Goal: Information Seeking & Learning: Learn about a topic

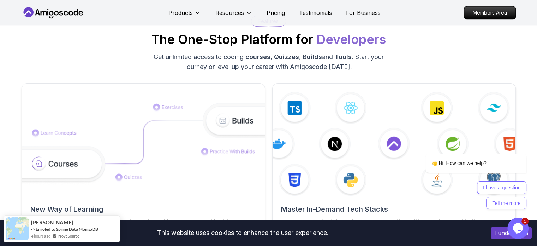
scroll to position [1073, 0]
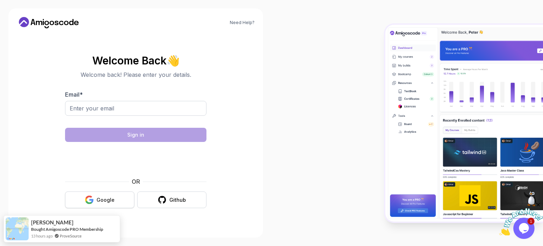
click at [118, 196] on button "Google" at bounding box center [99, 199] width 69 height 17
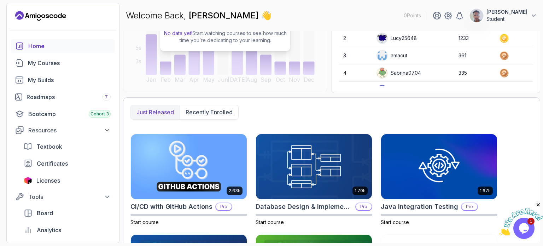
scroll to position [112, 0]
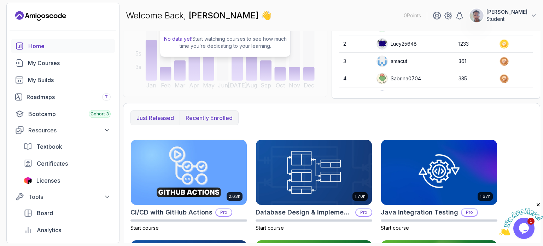
click at [200, 115] on p "Recently enrolled" at bounding box center [208, 117] width 47 height 8
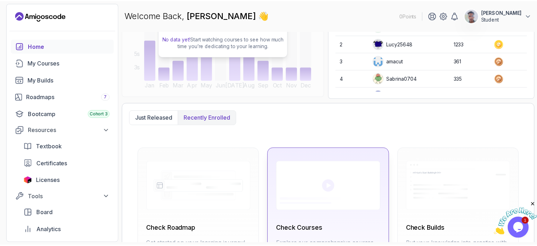
scroll to position [189, 0]
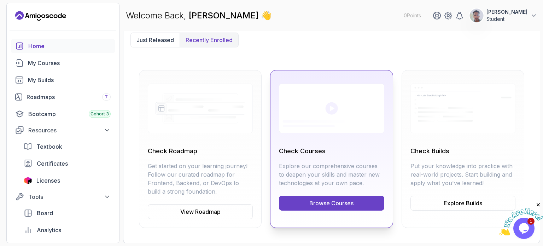
click at [336, 205] on link "Browse Courses" at bounding box center [331, 202] width 105 height 15
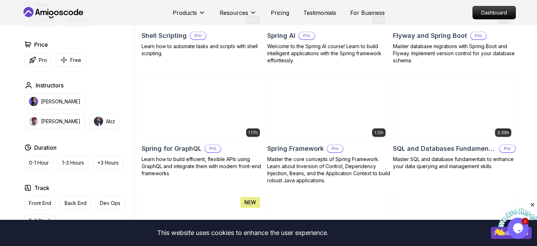
scroll to position [1725, 0]
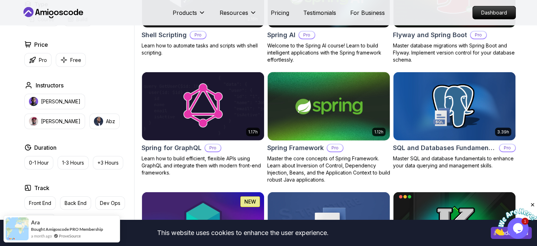
click at [318, 123] on img at bounding box center [329, 106] width 128 height 72
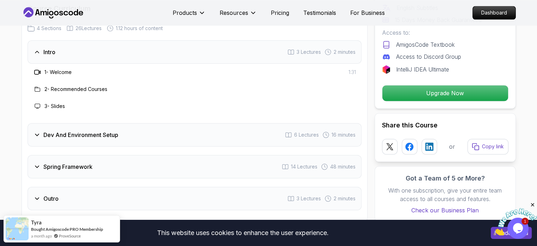
scroll to position [923, 0]
click at [37, 131] on icon at bounding box center [37, 134] width 7 height 7
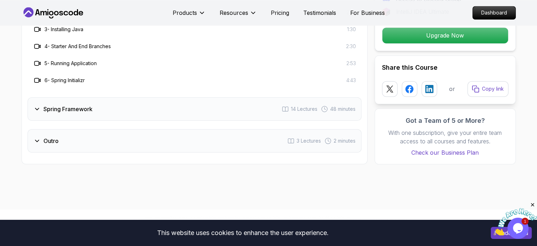
scroll to position [1032, 0]
click at [72, 104] on h3 "Spring Framework" at bounding box center [67, 108] width 49 height 8
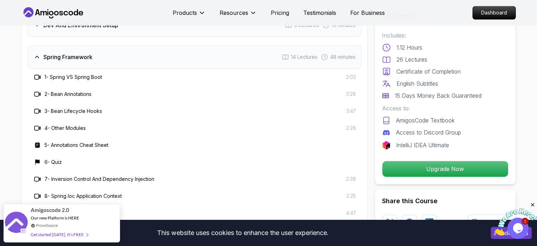
scroll to position [979, 0]
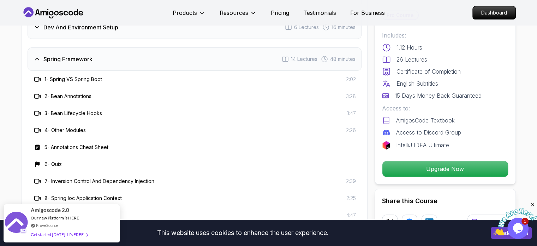
click at [52, 55] on h3 "Spring Framework" at bounding box center [67, 59] width 49 height 8
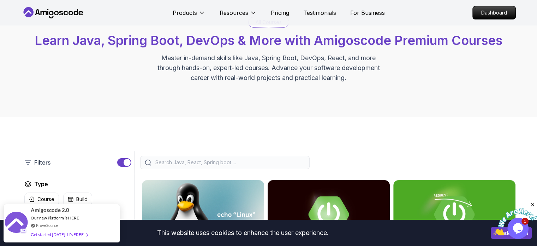
scroll to position [40, 0]
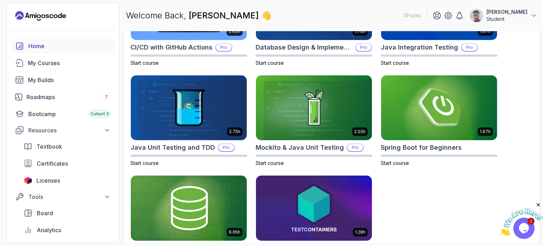
scroll to position [307, 0]
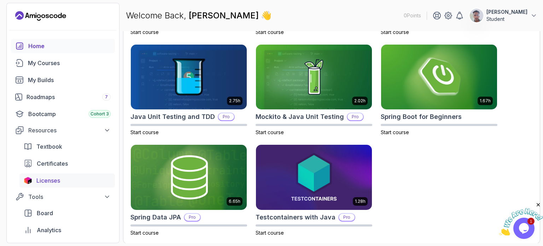
click at [51, 177] on span "Licenses" at bounding box center [48, 180] width 24 height 8
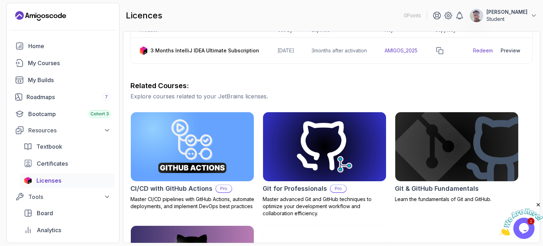
scroll to position [94, 0]
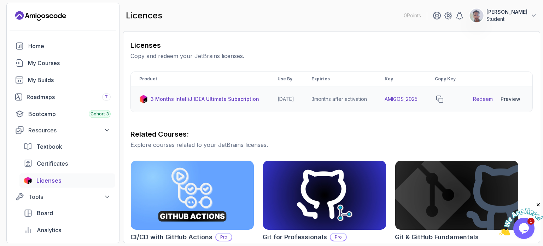
click at [483, 101] on link "Redeem" at bounding box center [483, 98] width 20 height 7
click at [443, 102] on icon "copy-button" at bounding box center [439, 98] width 7 height 7
click at [513, 101] on div "Preview" at bounding box center [510, 98] width 20 height 7
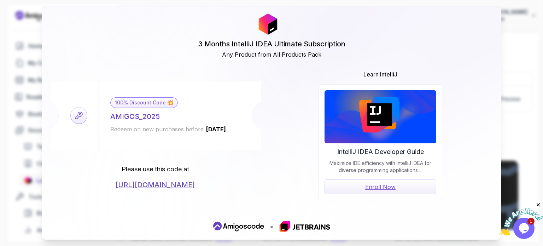
click at [507, 79] on div "3 Months IntelliJ IDEA Ultimate Subscription Any Product from All Products Pack…" at bounding box center [271, 123] width 543 height 246
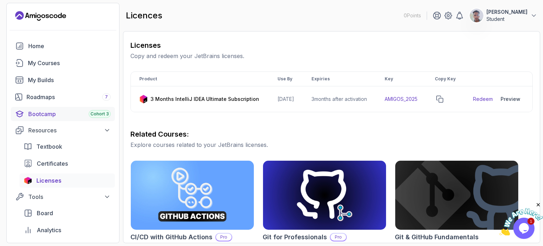
click at [73, 113] on div "Bootcamp Cohort 3" at bounding box center [69, 114] width 82 height 8
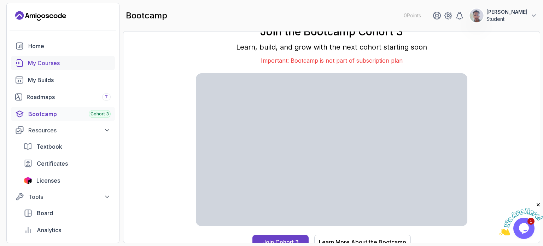
click at [57, 60] on div "My Courses" at bounding box center [69, 63] width 83 height 8
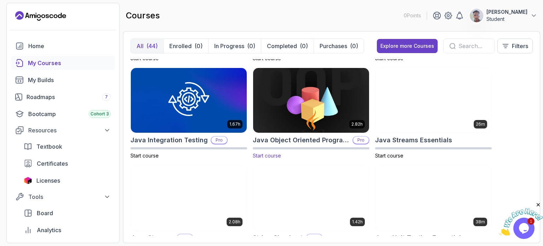
scroll to position [576, 0]
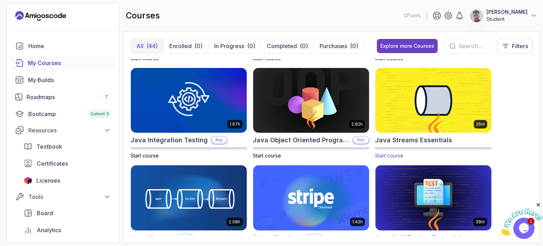
click at [412, 102] on img at bounding box center [433, 100] width 122 height 68
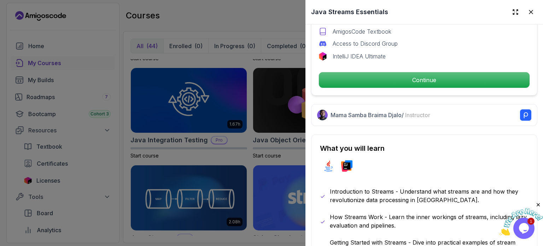
scroll to position [245, 0]
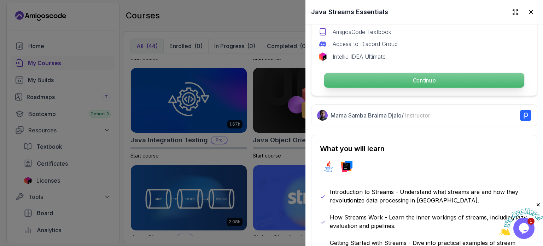
click at [418, 73] on p "Continue" at bounding box center [424, 80] width 200 height 15
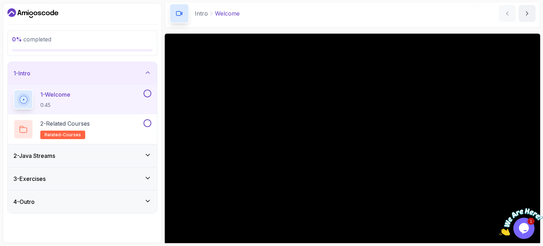
scroll to position [30, 0]
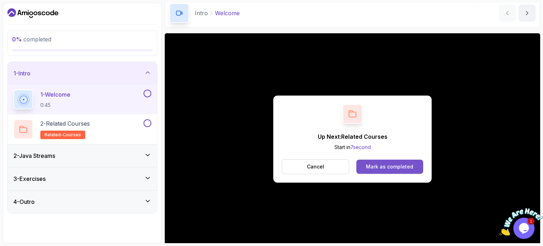
click at [391, 164] on div "Mark as completed" at bounding box center [389, 166] width 47 height 7
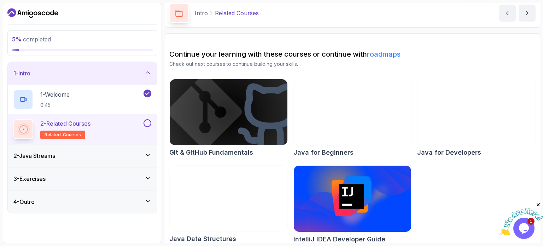
scroll to position [37, 0]
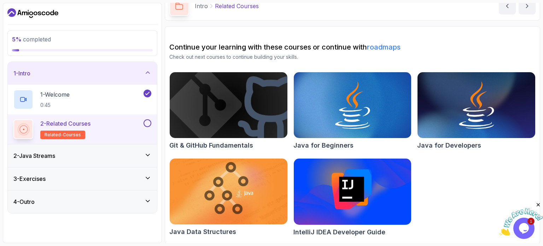
click at [81, 156] on div "2 - Java Streams" at bounding box center [82, 155] width 138 height 8
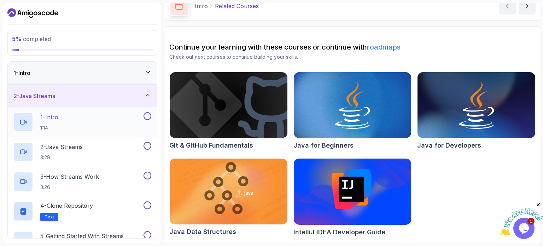
click at [81, 116] on div "1 - Intro 1:14" at bounding box center [77, 122] width 129 height 20
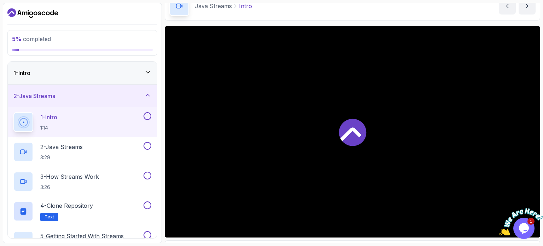
scroll to position [37, 0]
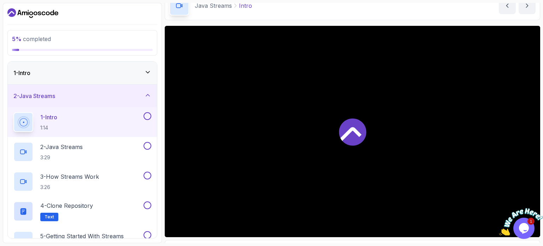
click at [140, 72] on div "1 - Intro" at bounding box center [82, 73] width 138 height 8
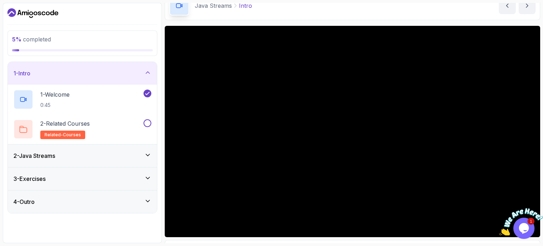
click at [140, 72] on div "1 - Intro" at bounding box center [82, 73] width 138 height 8
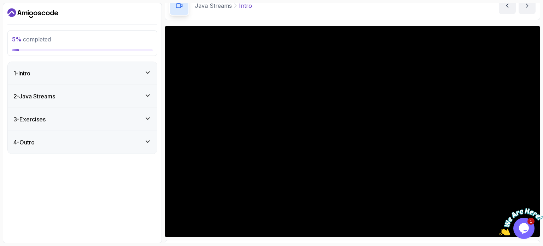
click at [127, 101] on div "2 - Java Streams" at bounding box center [82, 96] width 149 height 23
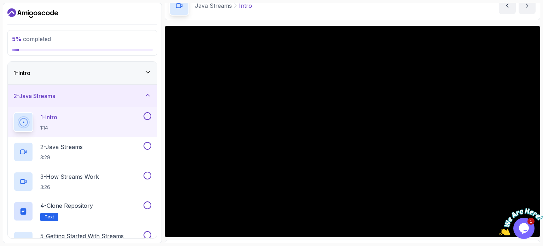
scroll to position [80, 0]
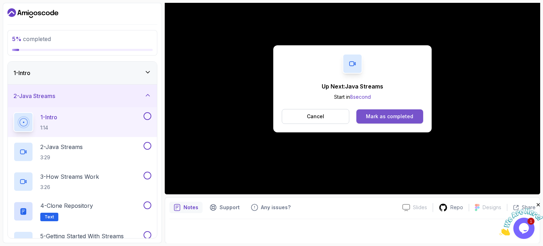
click at [394, 116] on div "Mark as completed" at bounding box center [389, 116] width 47 height 7
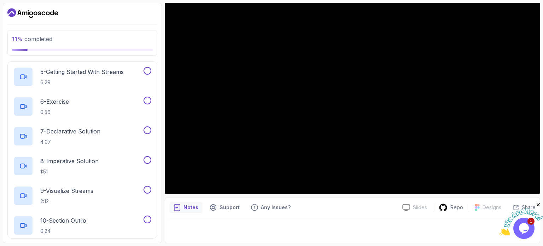
scroll to position [271, 0]
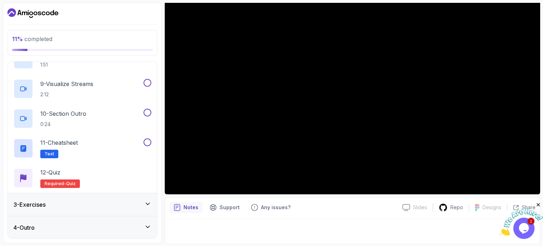
click at [90, 206] on div "3 - Exercises" at bounding box center [82, 204] width 138 height 8
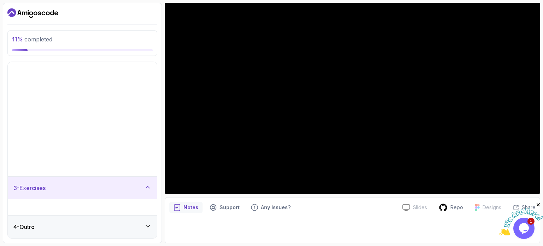
scroll to position [0, 0]
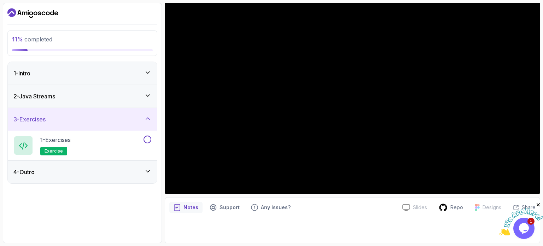
click at [133, 115] on div "3 - Exercises" at bounding box center [82, 119] width 138 height 8
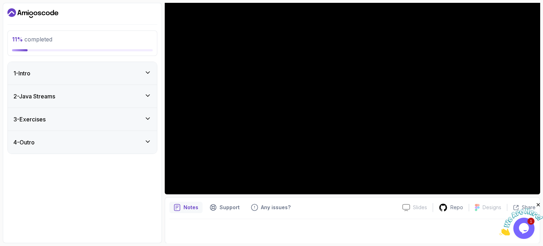
click at [125, 140] on div "4 - Outro" at bounding box center [82, 142] width 138 height 8
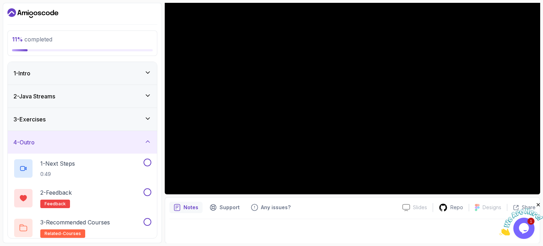
click at [125, 140] on div "4 - Outro" at bounding box center [82, 142] width 138 height 8
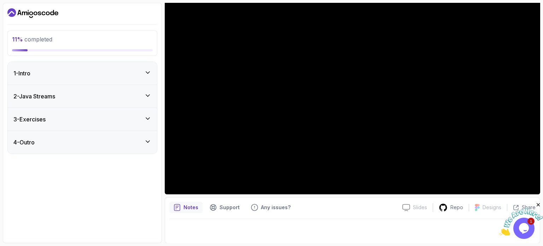
click at [140, 100] on div "2 - Java Streams" at bounding box center [82, 96] width 138 height 8
